Goal: Task Accomplishment & Management: Manage account settings

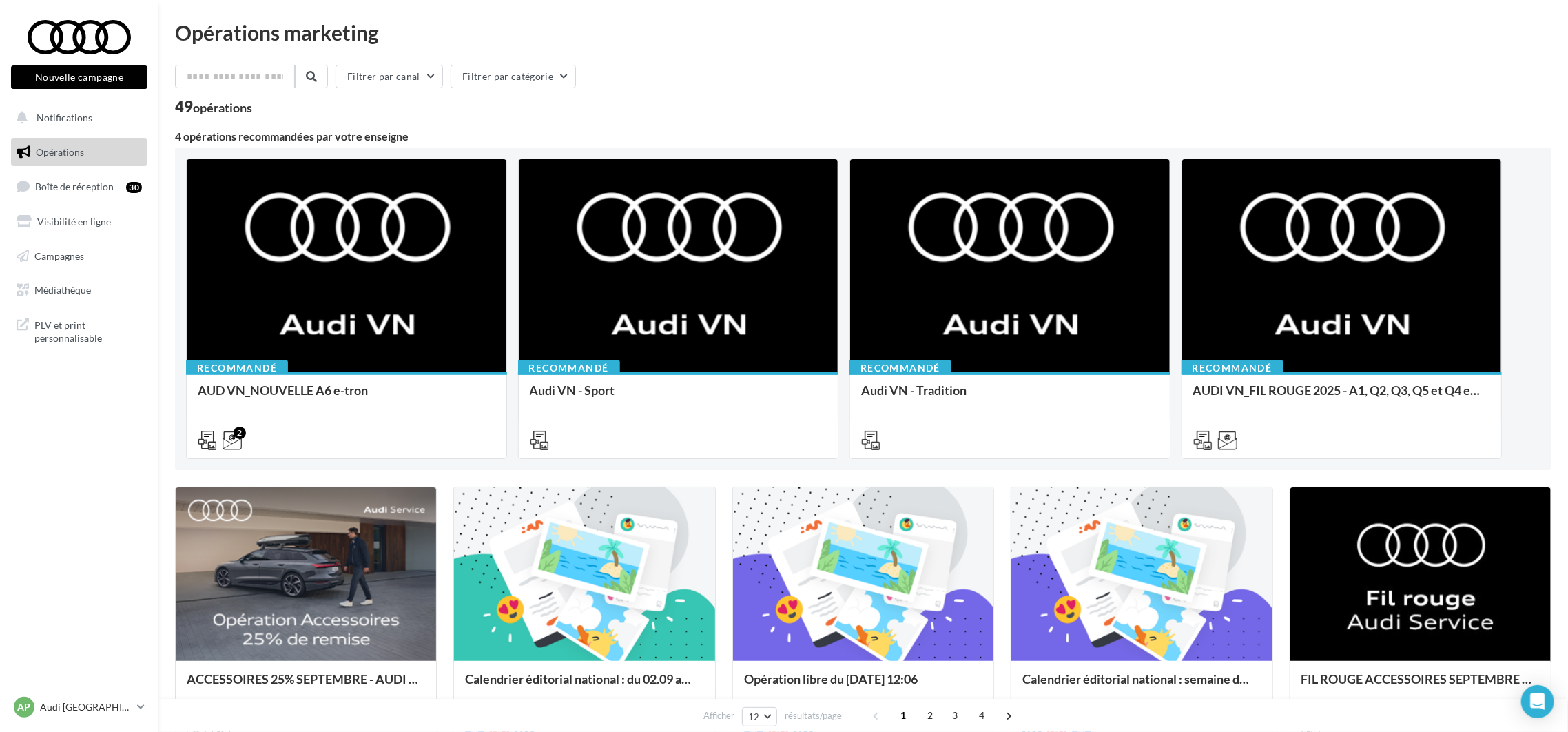
click at [100, 727] on div "AP Audi PARIS 16 audi-75016-mon" at bounding box center [79, 713] width 158 height 38
click at [102, 717] on div "AP Audi PARIS 16 audi-75016-mon" at bounding box center [73, 707] width 118 height 21
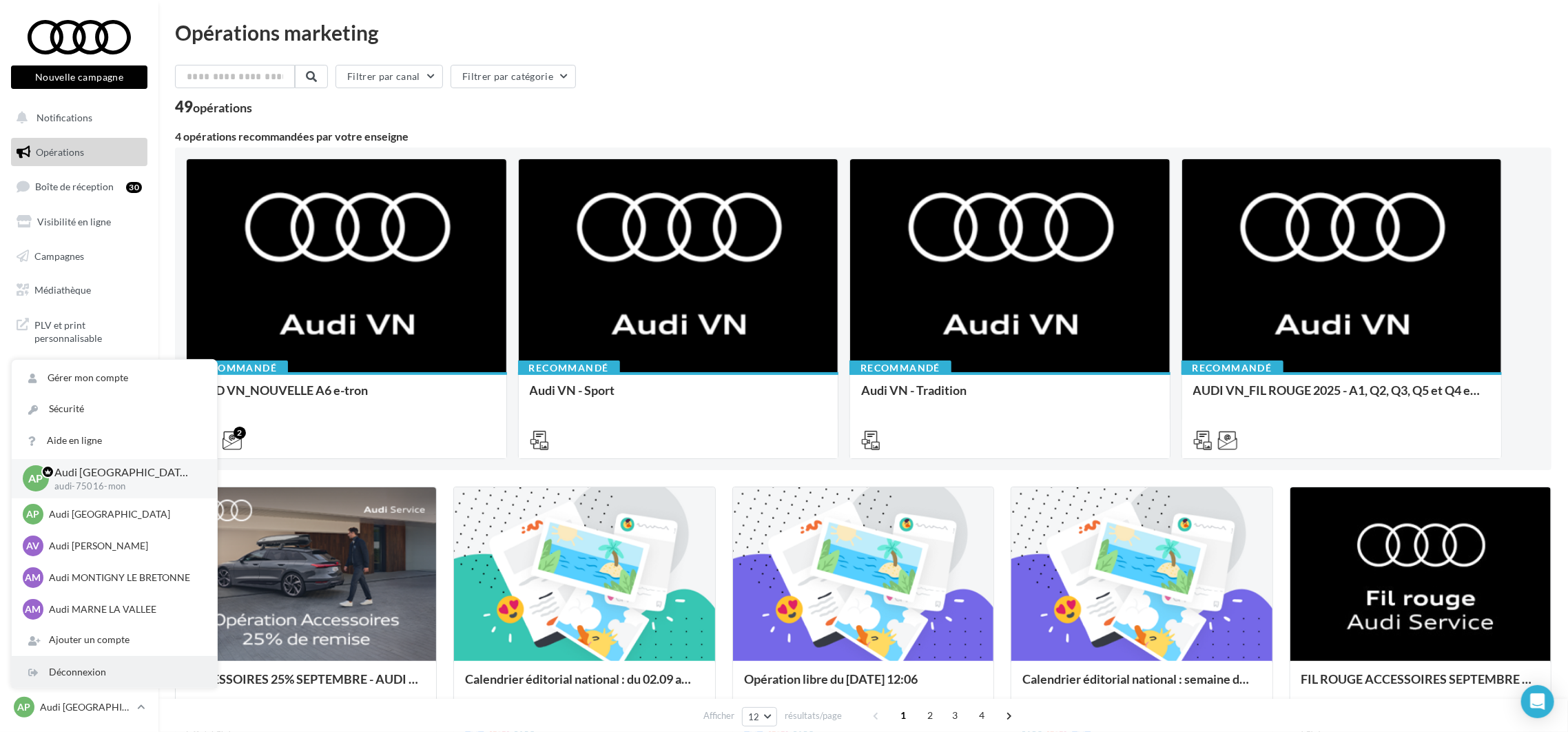
click at [106, 684] on div "Déconnexion" at bounding box center [114, 673] width 205 height 31
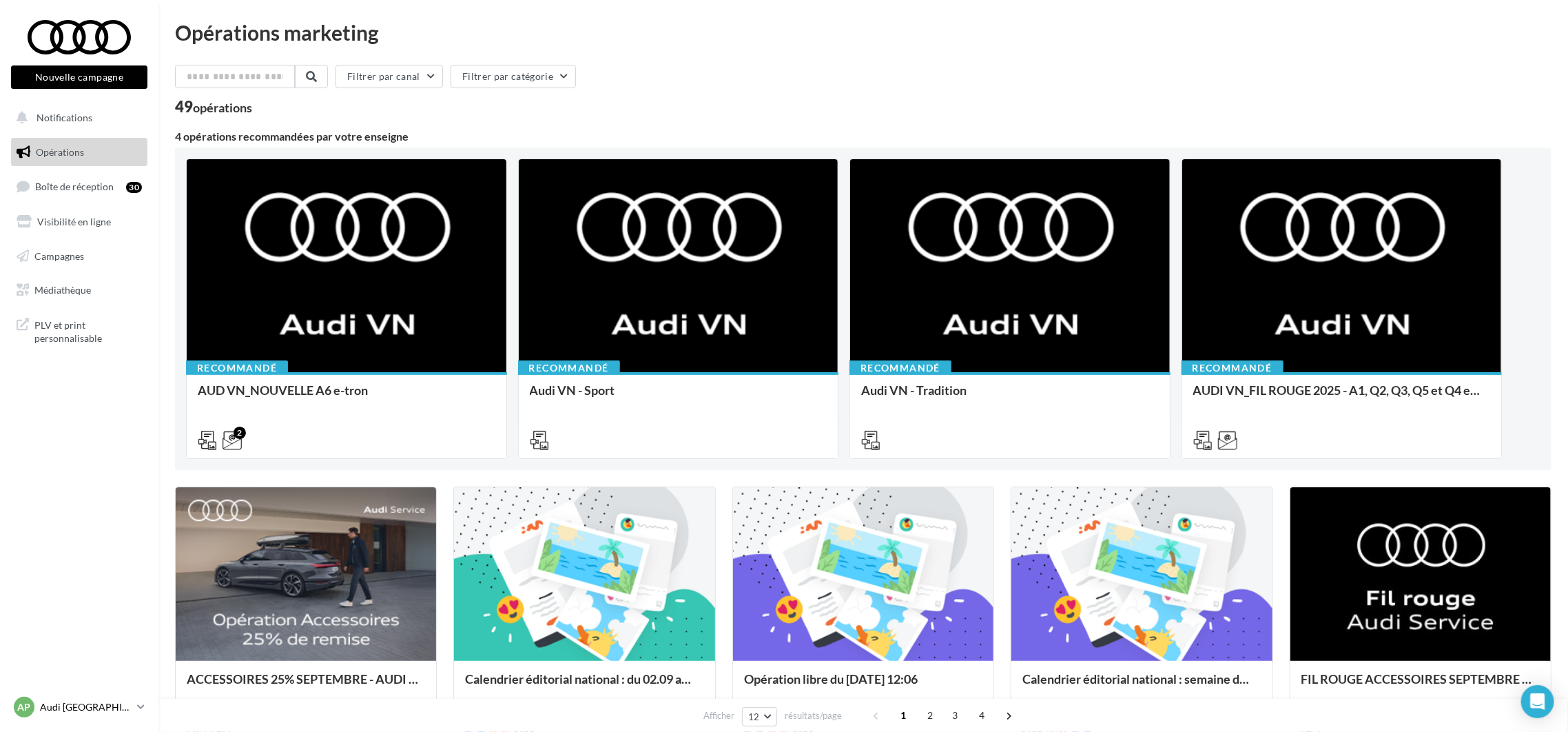
click at [77, 704] on p "Audi [GEOGRAPHIC_DATA] 16" at bounding box center [86, 707] width 92 height 14
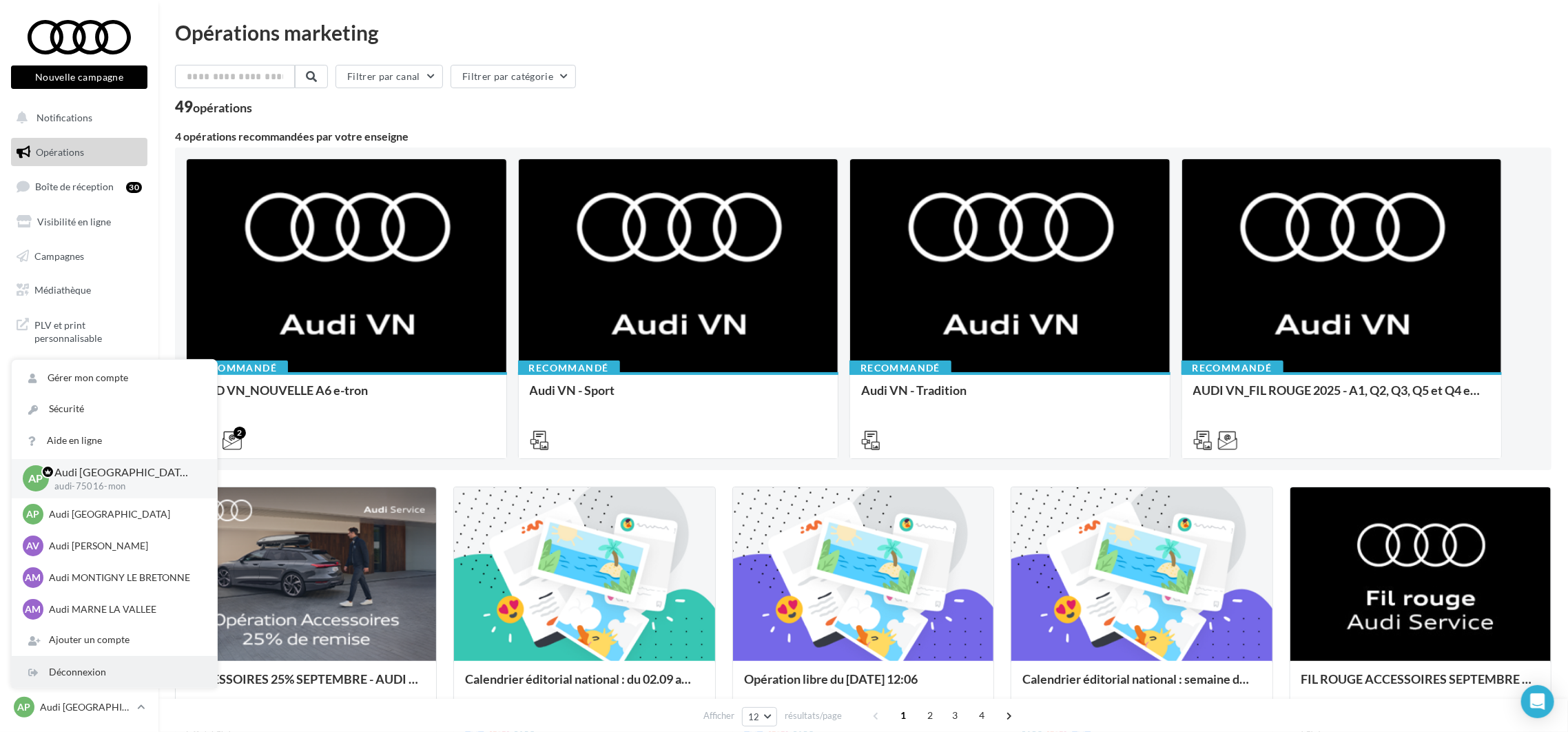
click at [102, 675] on div "Déconnexion" at bounding box center [114, 673] width 205 height 31
